Goal: Task Accomplishment & Management: Manage account settings

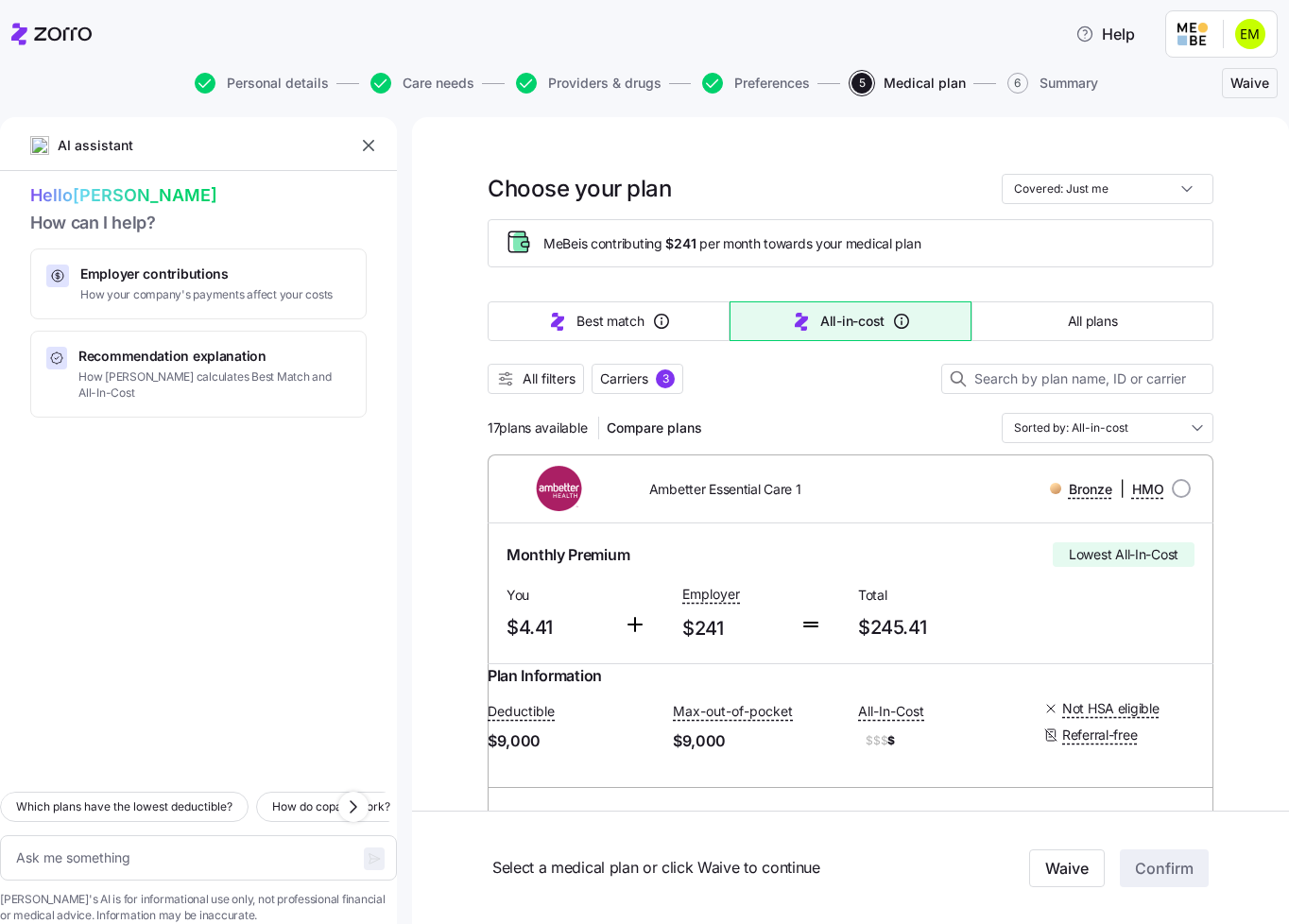
scroll to position [160, 0]
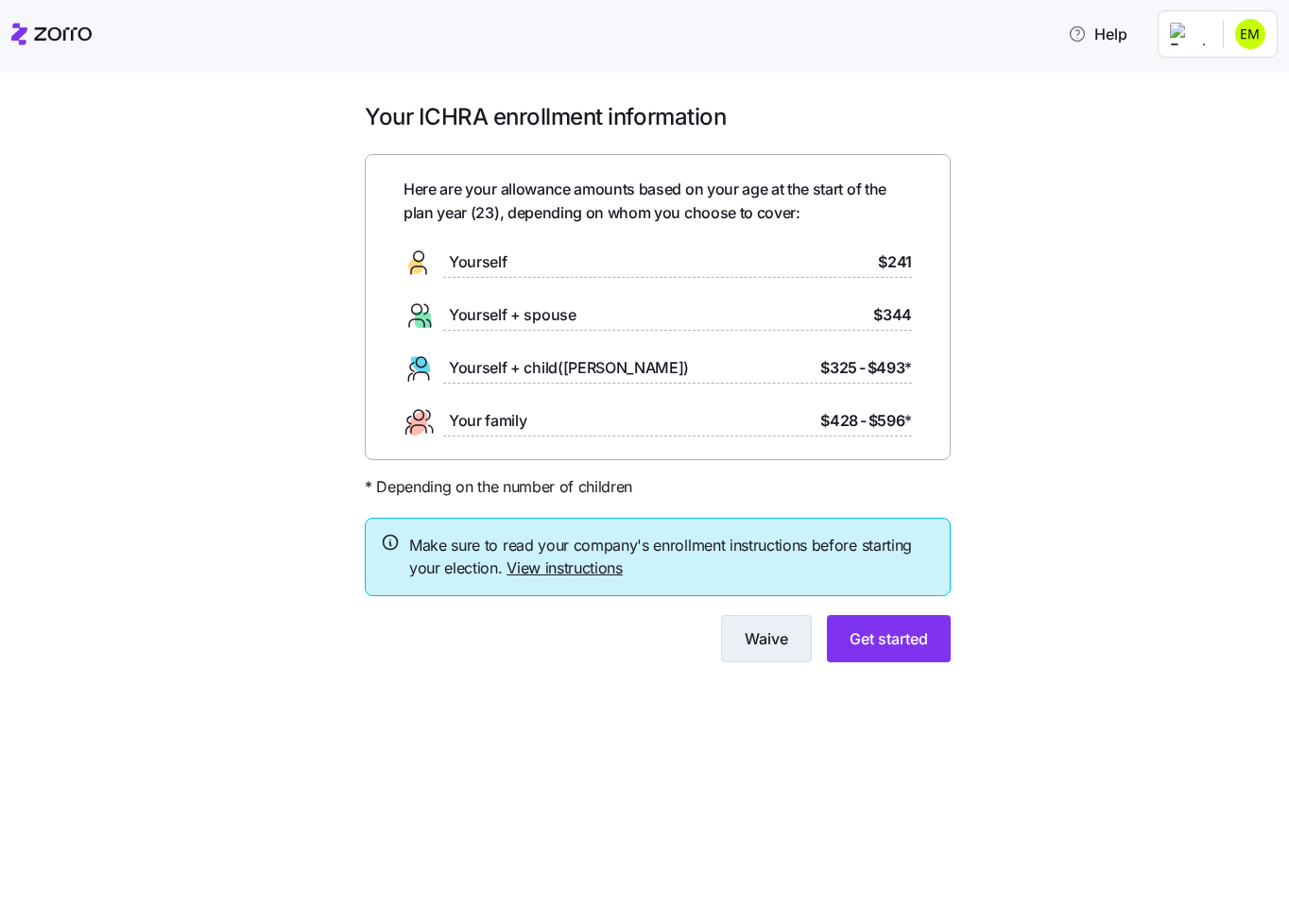
click at [758, 633] on span "Waive" at bounding box center [766, 639] width 43 height 23
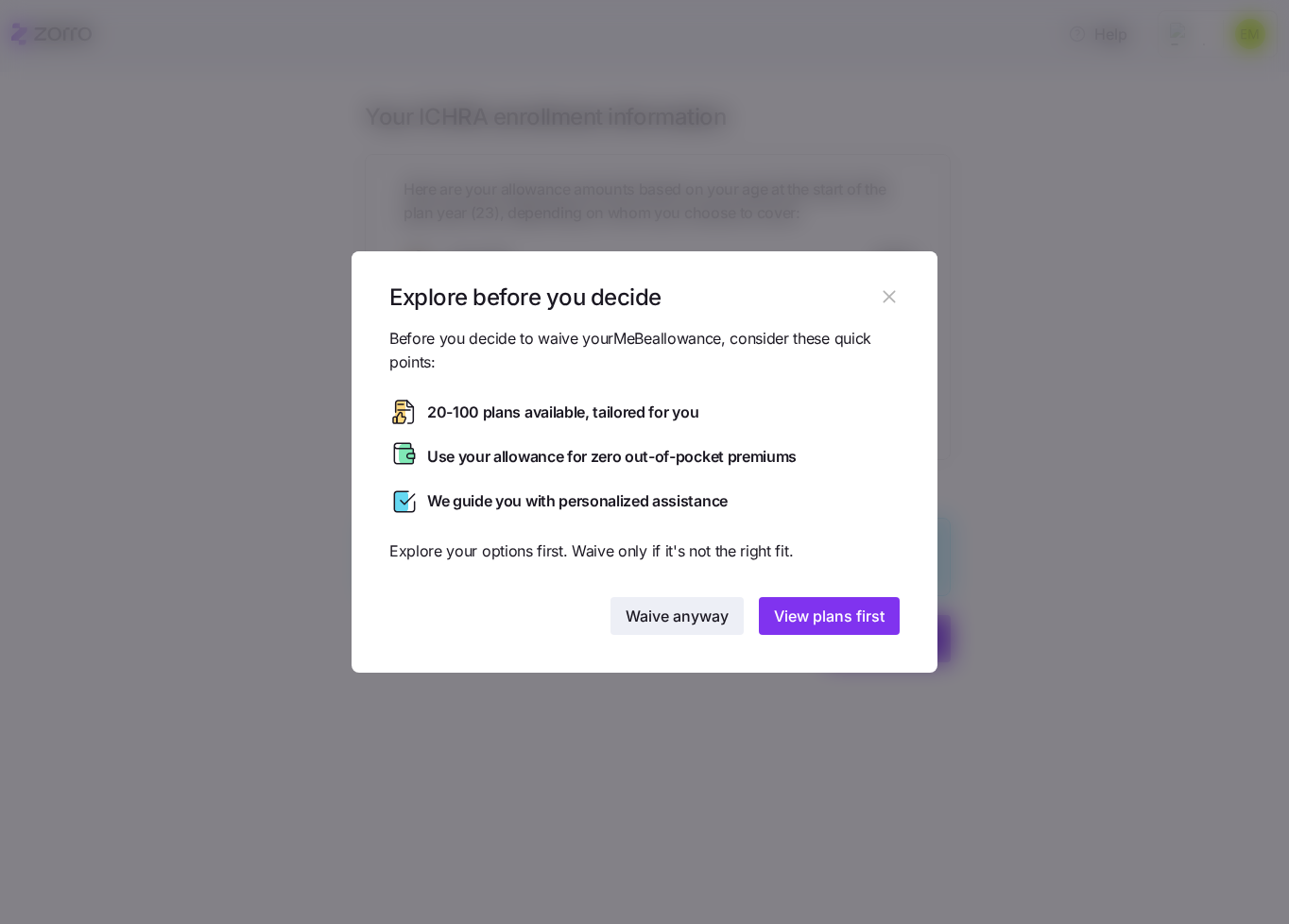
click at [715, 613] on span "Waive anyway" at bounding box center [677, 616] width 103 height 23
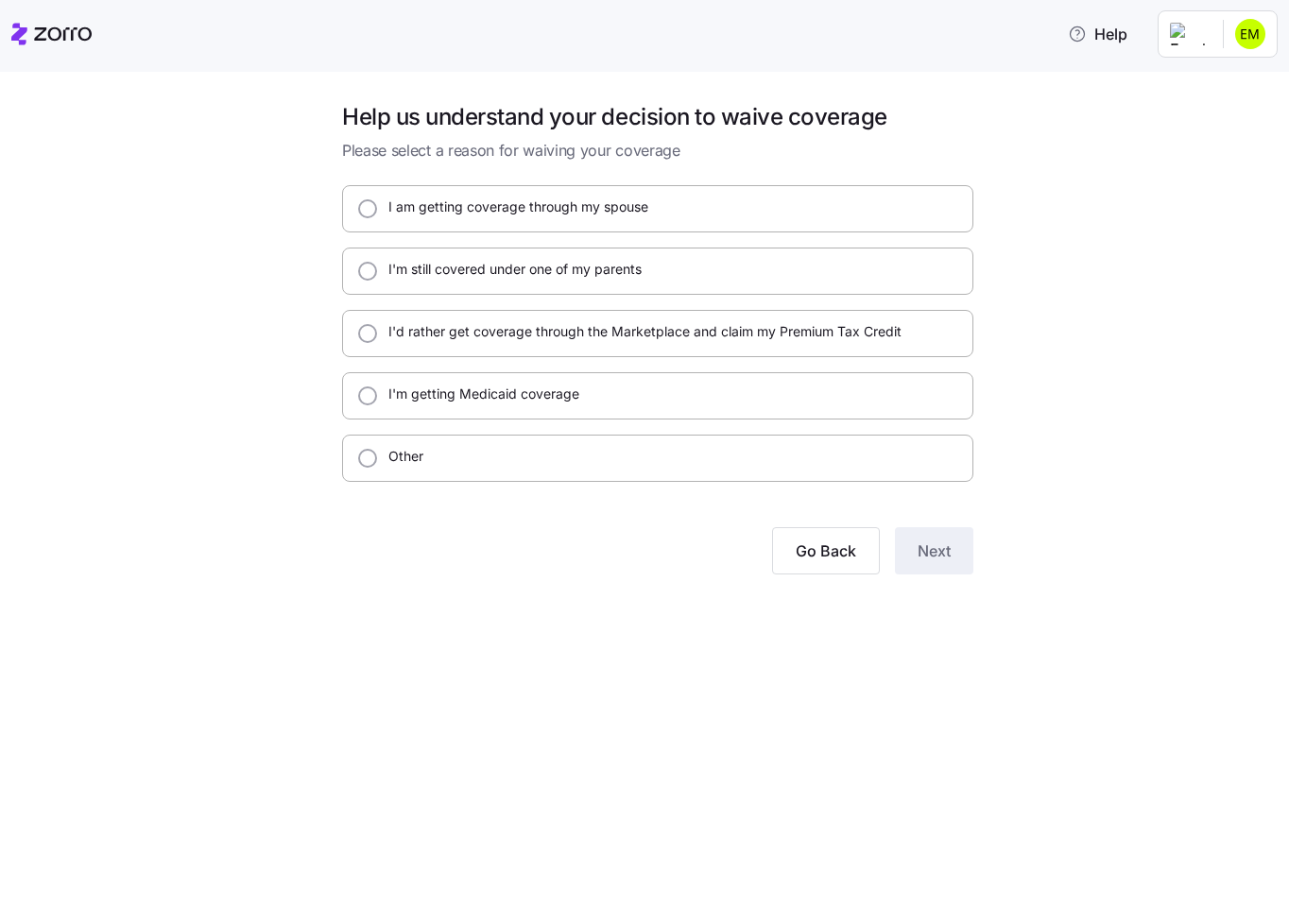
click at [559, 450] on div "Other" at bounding box center [657, 457] width 632 height 47
radio input "true"
click at [372, 330] on input "I'd rather get coverage through the Marketplace and claim my Premium Tax Credit" at bounding box center [368, 334] width 19 height 19
radio input "true"
click at [962, 576] on div "Help us understand your decision to waive coverage Please select a reason for w…" at bounding box center [657, 349] width 661 height 496
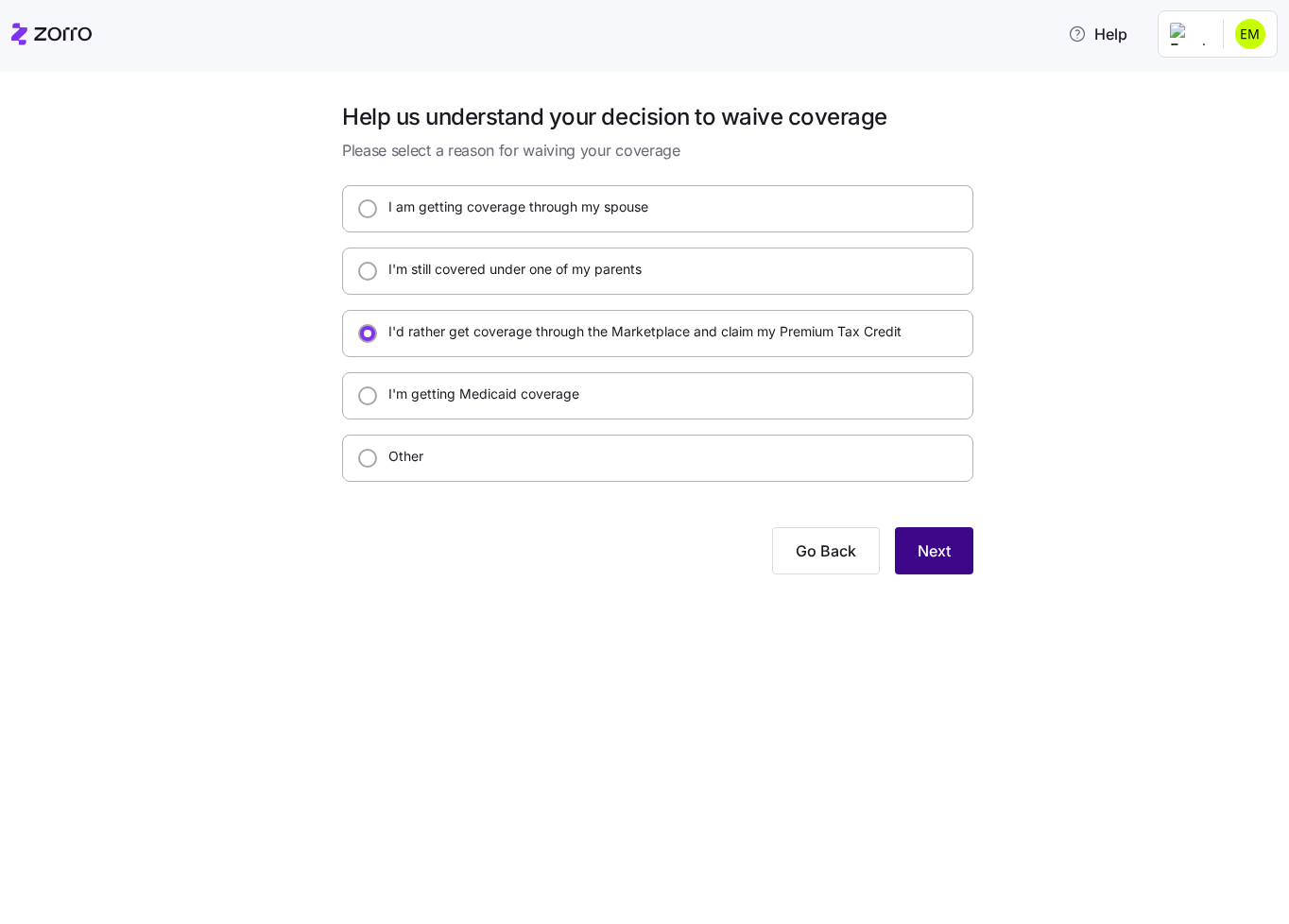
click at [962, 558] on button "Next" at bounding box center [934, 550] width 79 height 47
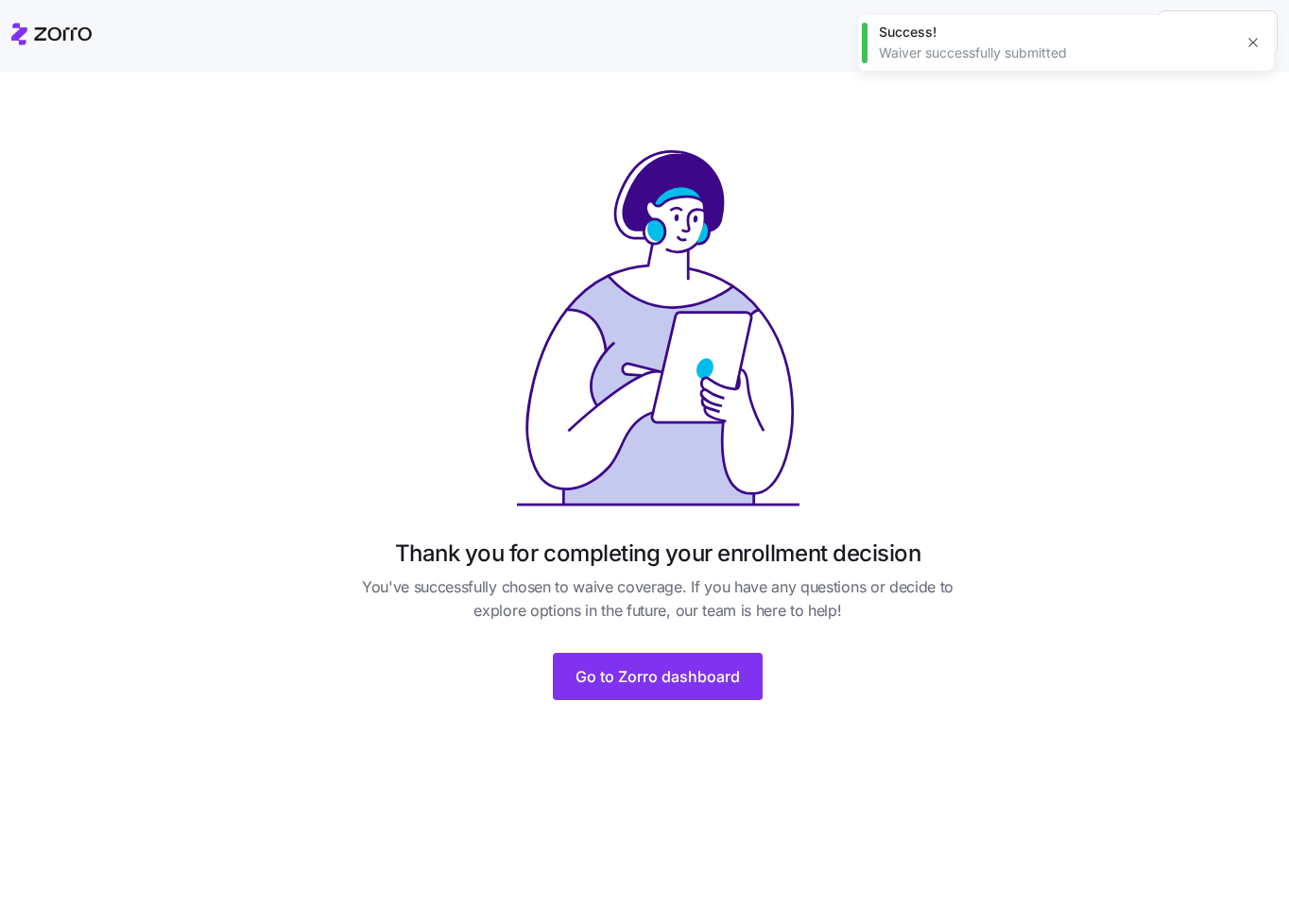
click at [1249, 44] on icon "button" at bounding box center [1253, 42] width 15 height 15
